Goal: Transaction & Acquisition: Book appointment/travel/reservation

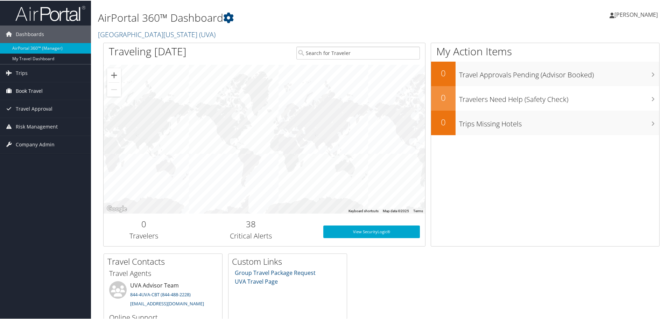
click at [23, 92] on span "Book Travel" at bounding box center [29, 90] width 27 height 17
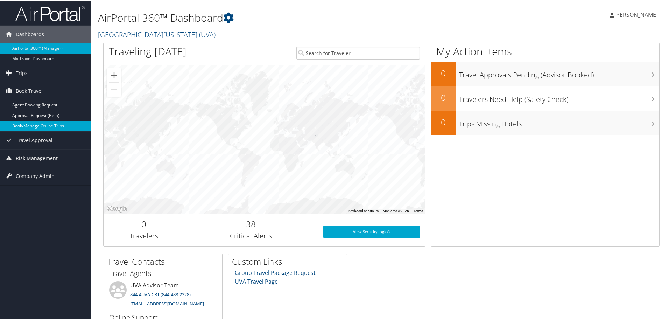
click at [52, 126] on link "Book/Manage Online Trips" at bounding box center [45, 125] width 91 height 10
